Goal: Task Accomplishment & Management: Use online tool/utility

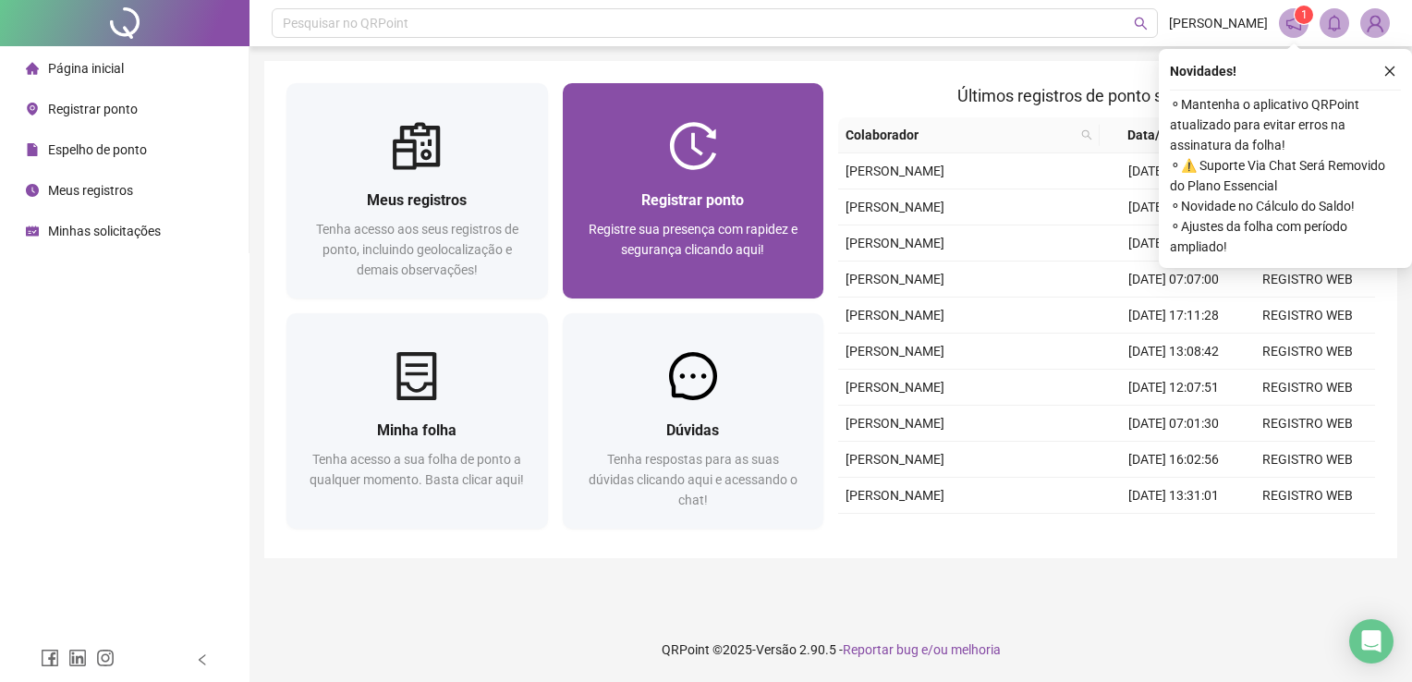
click at [718, 205] on span "Registrar ponto" at bounding box center [692, 200] width 103 height 18
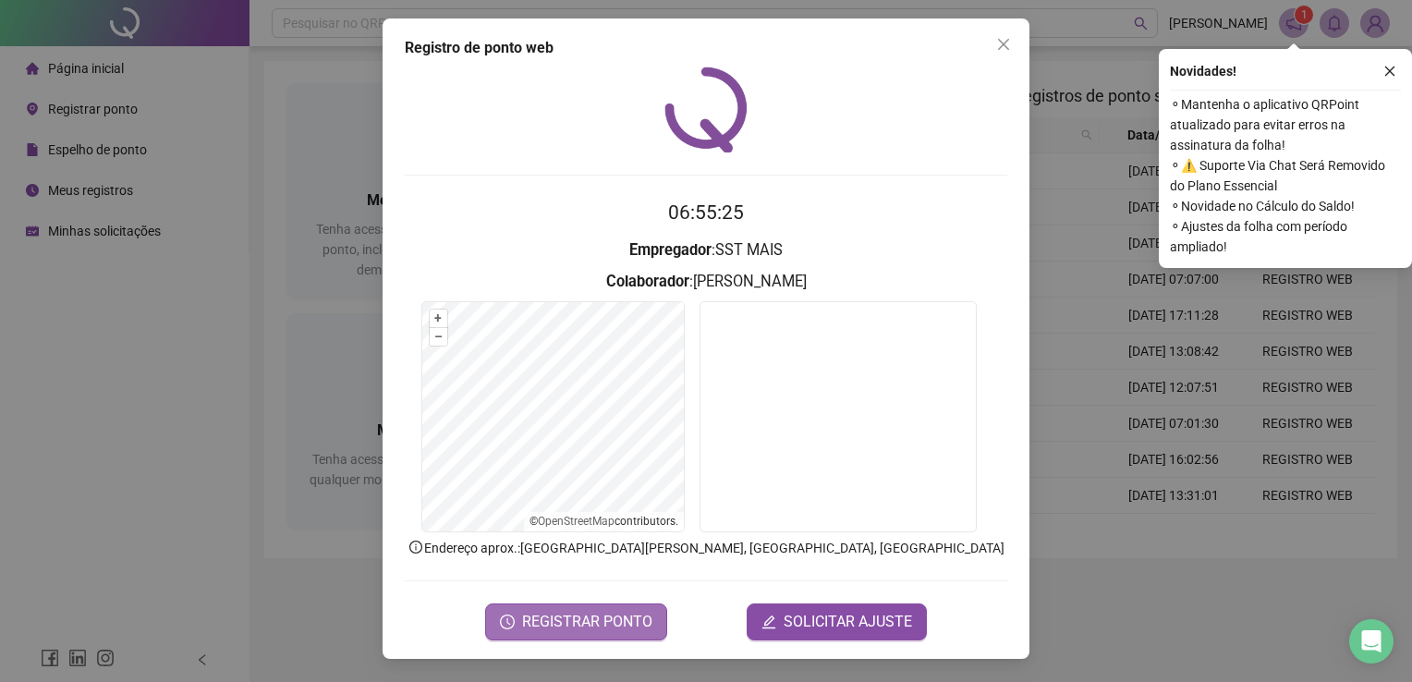
click at [580, 617] on span "REGISTRAR PONTO" at bounding box center [587, 622] width 130 height 22
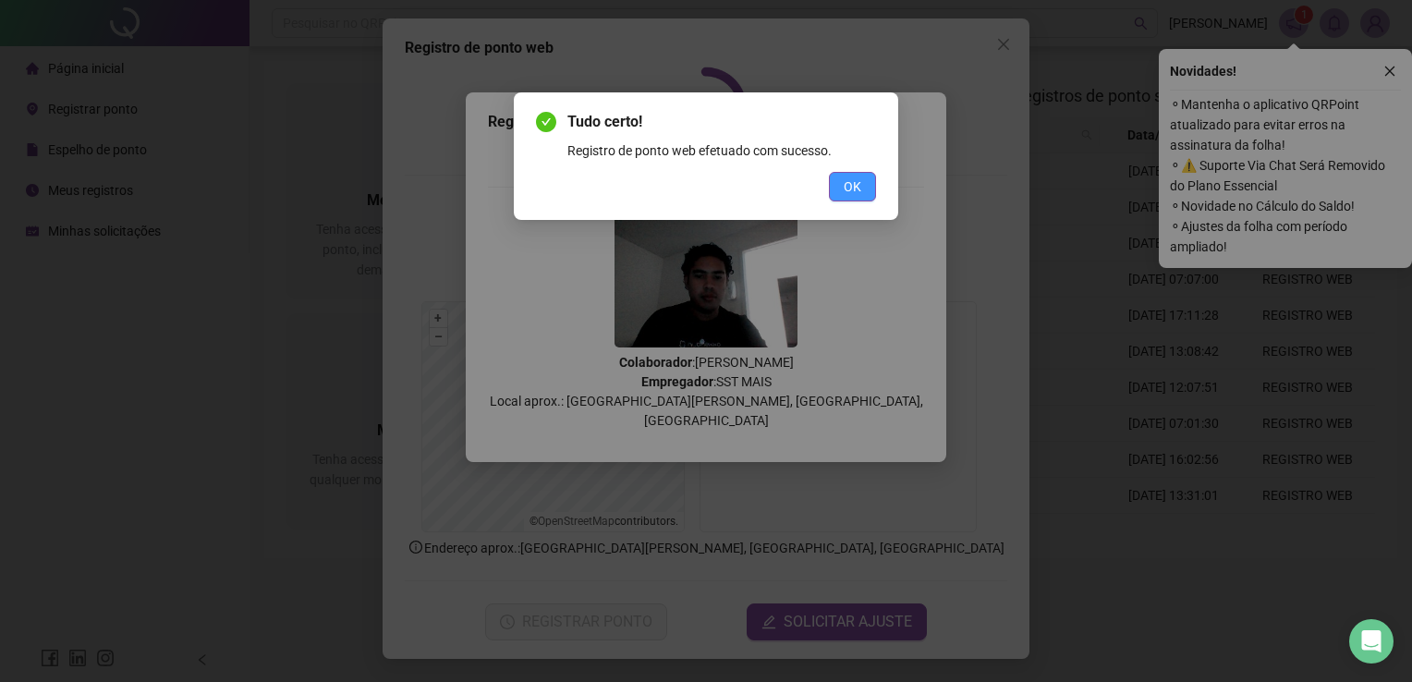
click at [854, 183] on span "OK" at bounding box center [853, 187] width 18 height 20
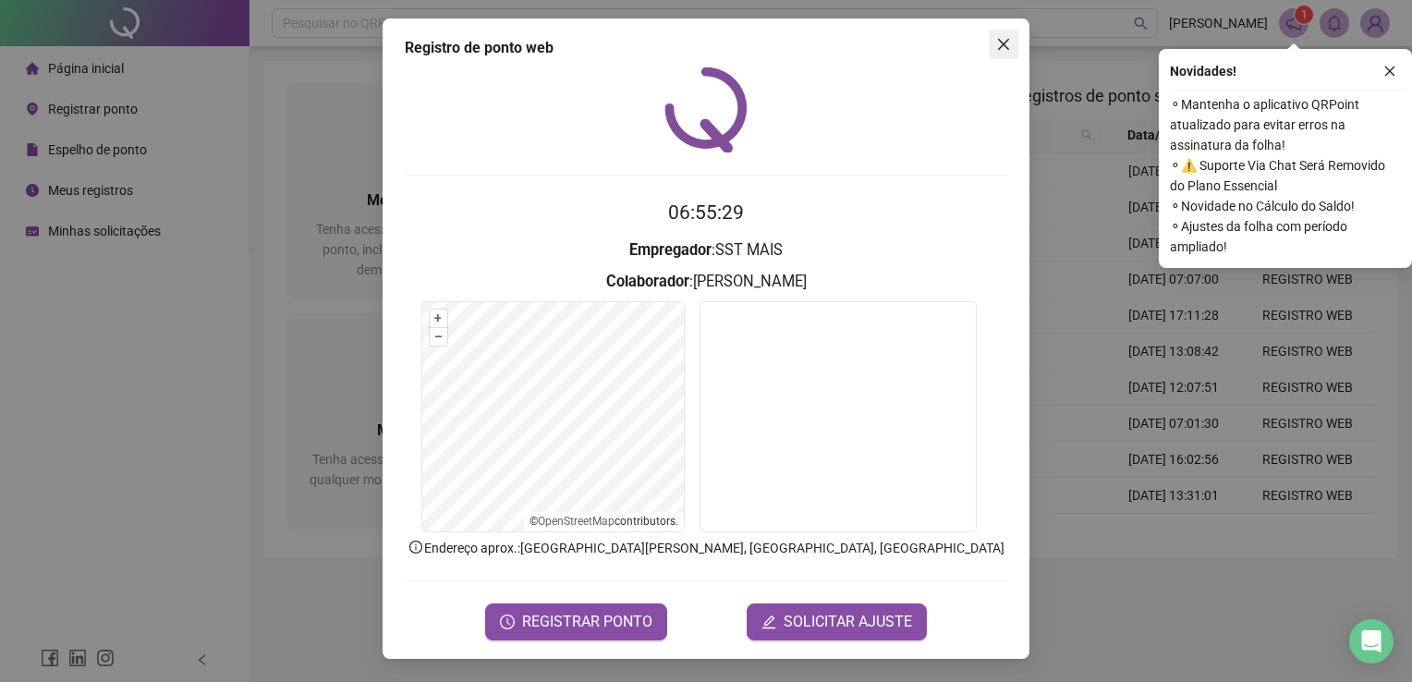
click at [992, 46] on span "Close" at bounding box center [1004, 44] width 30 height 15
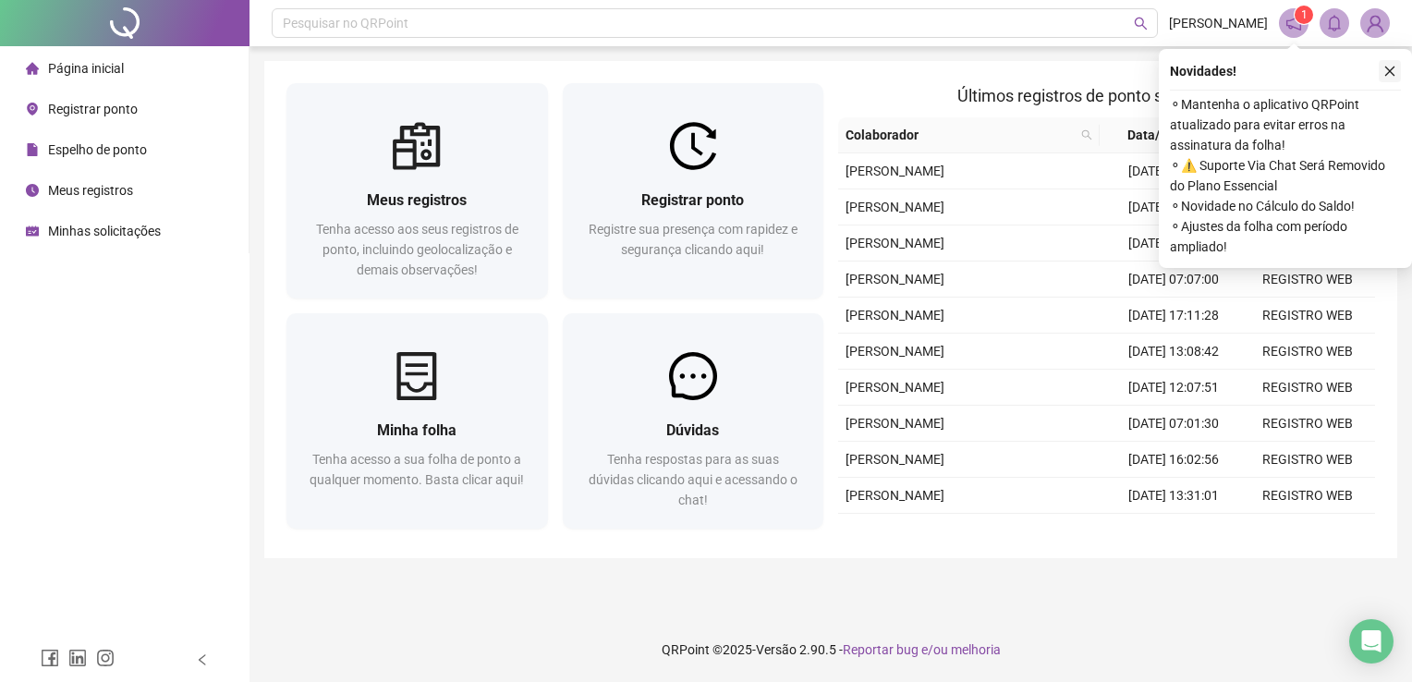
click at [1397, 75] on button "button" at bounding box center [1390, 71] width 22 height 22
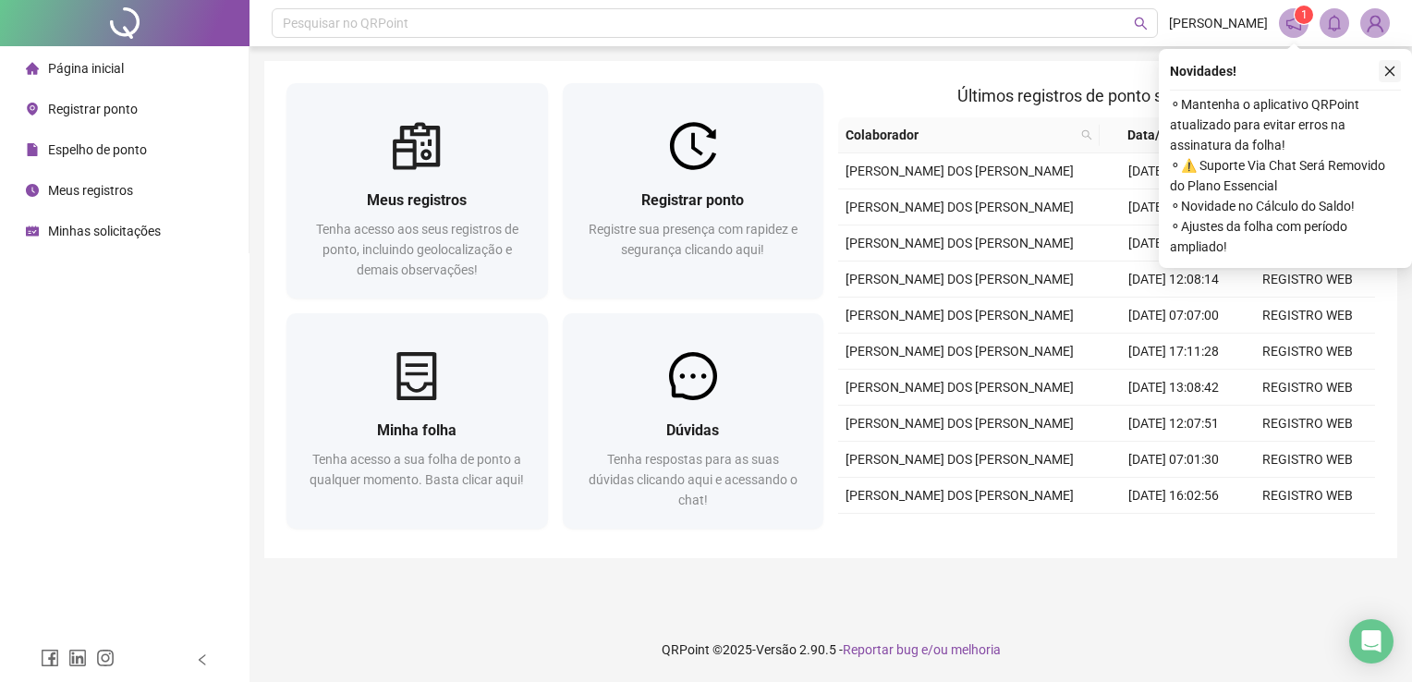
click at [1388, 67] on icon "close" at bounding box center [1390, 71] width 13 height 13
